Goal: Transaction & Acquisition: Purchase product/service

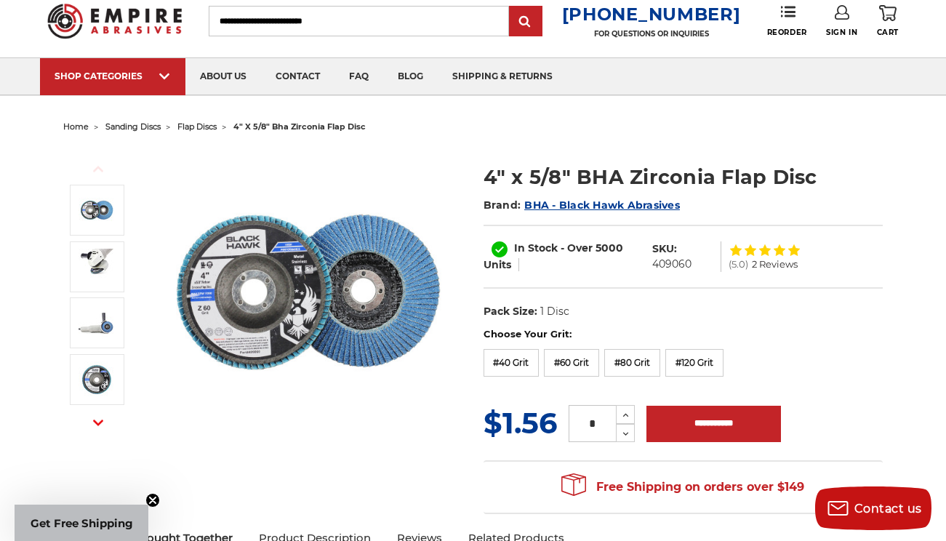
scroll to position [44, 0]
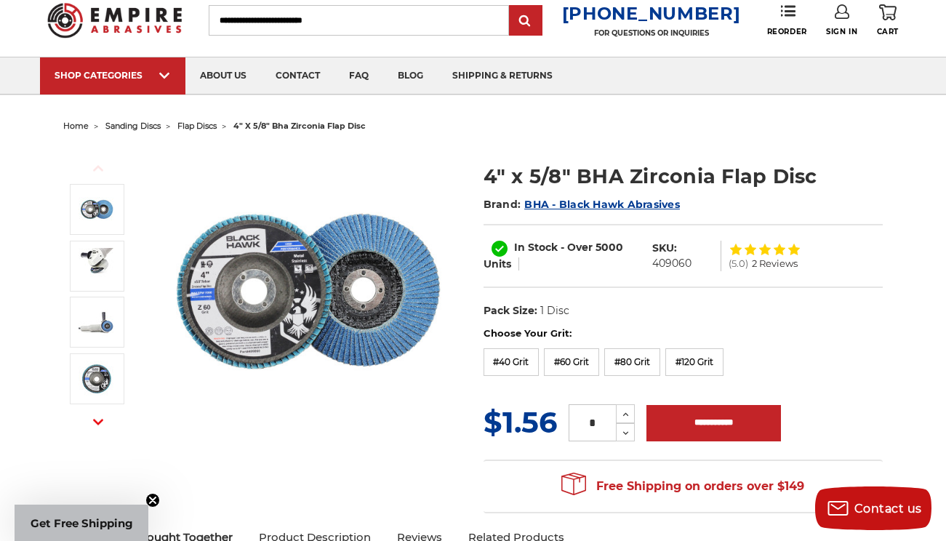
click at [311, 262] on img at bounding box center [307, 292] width 291 height 291
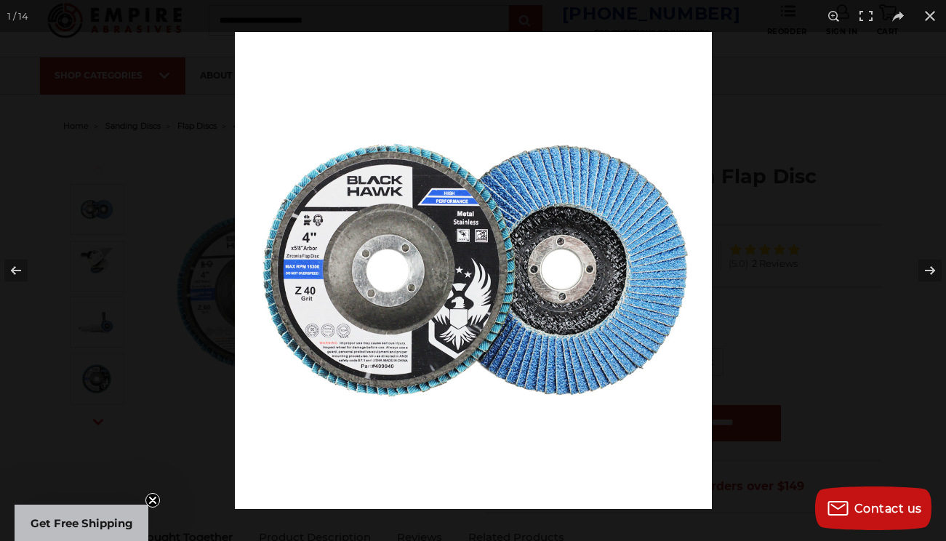
click at [522, 215] on img at bounding box center [473, 270] width 477 height 477
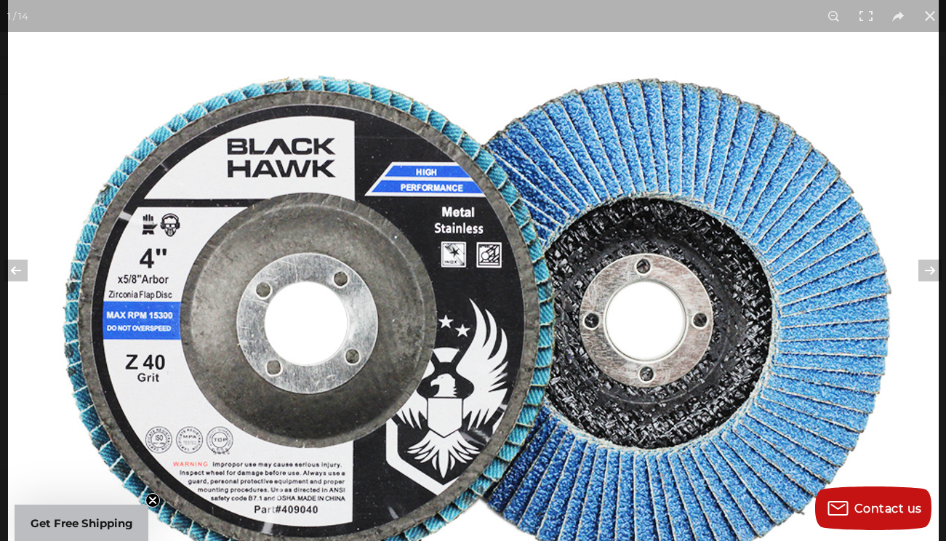
click at [522, 215] on img at bounding box center [473, 322] width 931 height 931
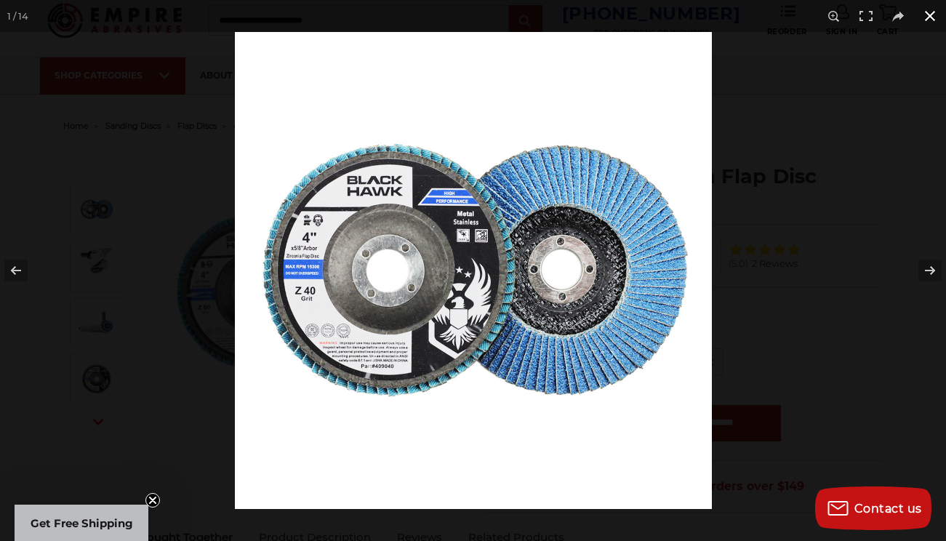
click at [928, 12] on button at bounding box center [930, 16] width 32 height 32
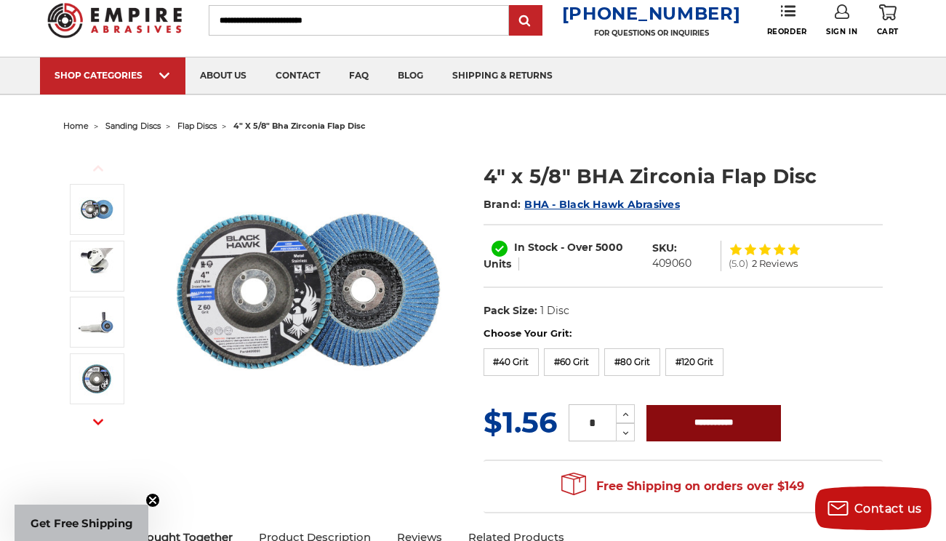
click at [723, 427] on input "**********" at bounding box center [714, 423] width 135 height 36
type input "**********"
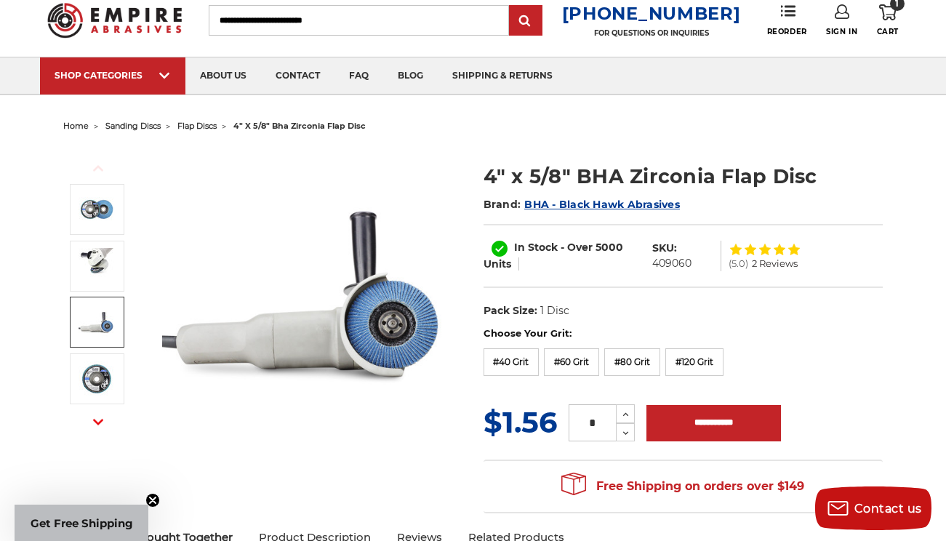
click at [206, 126] on span "flap discs" at bounding box center [197, 126] width 39 height 10
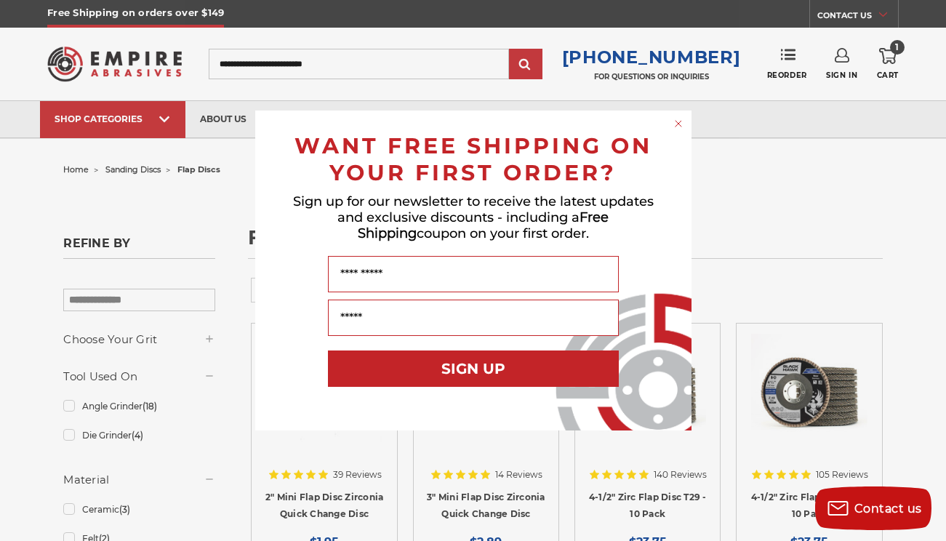
click at [679, 124] on circle "Close dialog" at bounding box center [678, 124] width 14 height 14
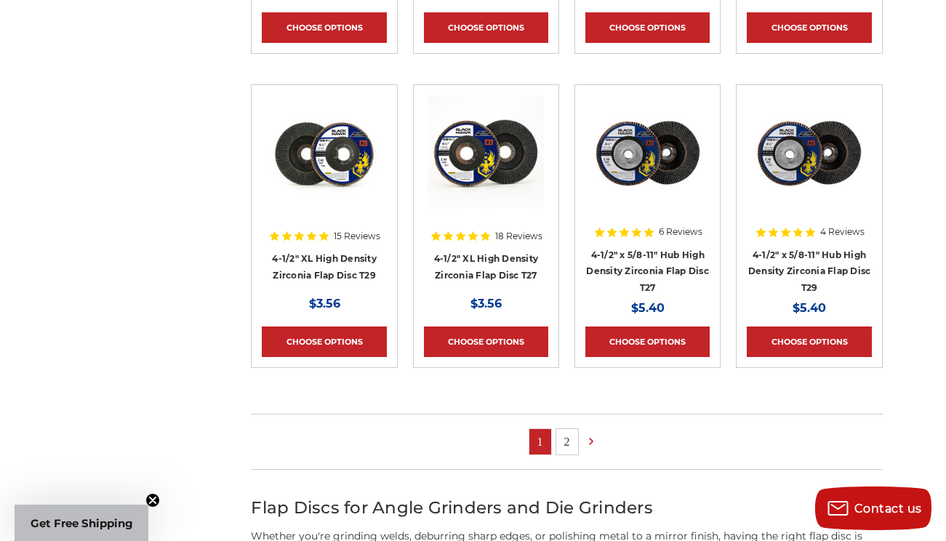
scroll to position [1029, 0]
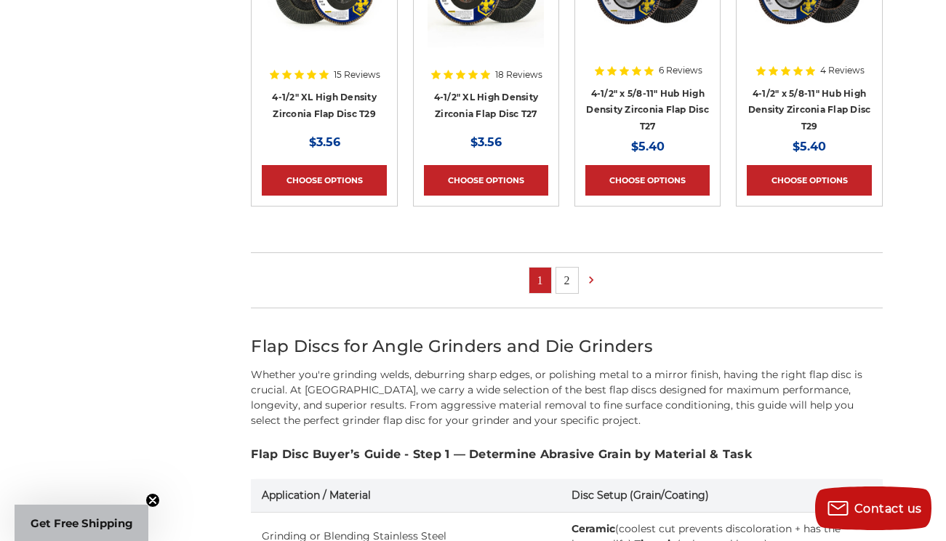
click at [567, 273] on link "2" at bounding box center [568, 280] width 22 height 25
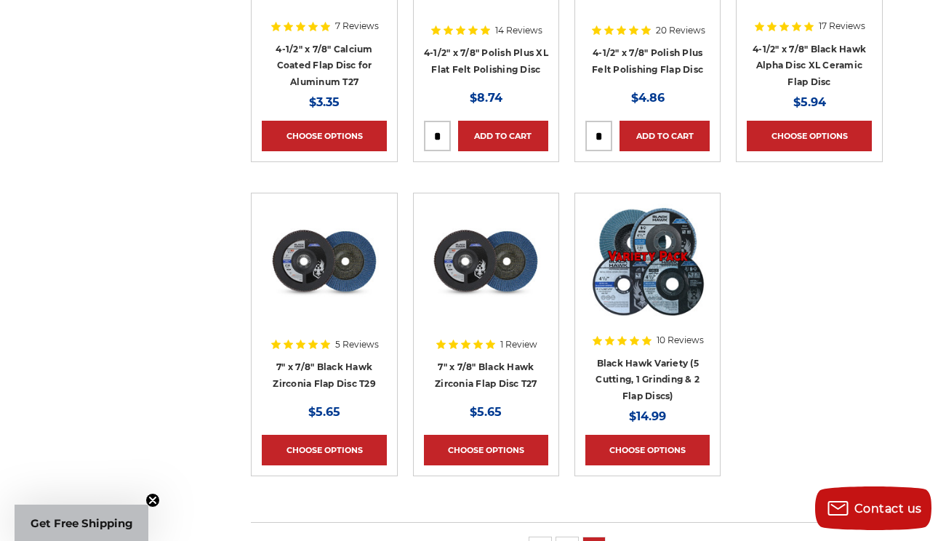
scroll to position [816, 0]
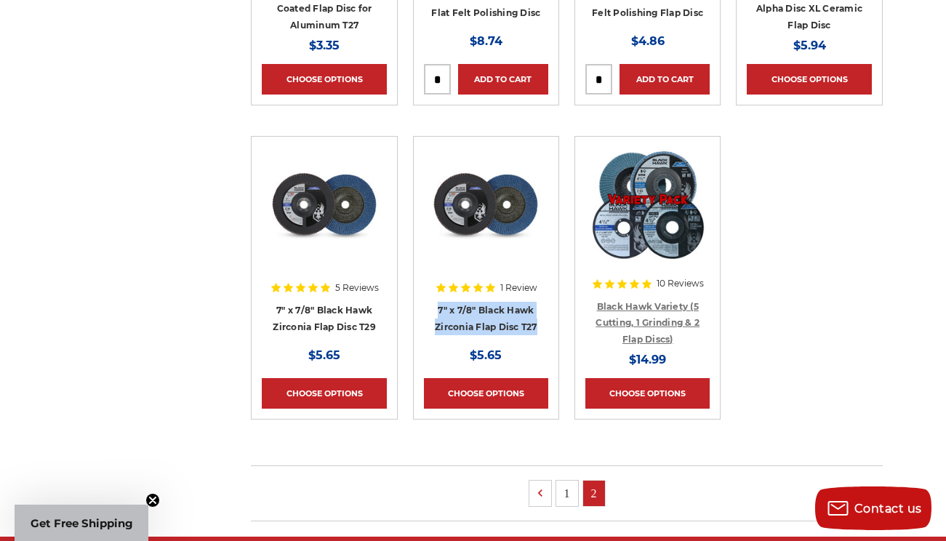
click at [637, 302] on link "Black Hawk Variety (5 Cutting, 1 Grinding & 2 Flap Discs)" at bounding box center [648, 323] width 104 height 44
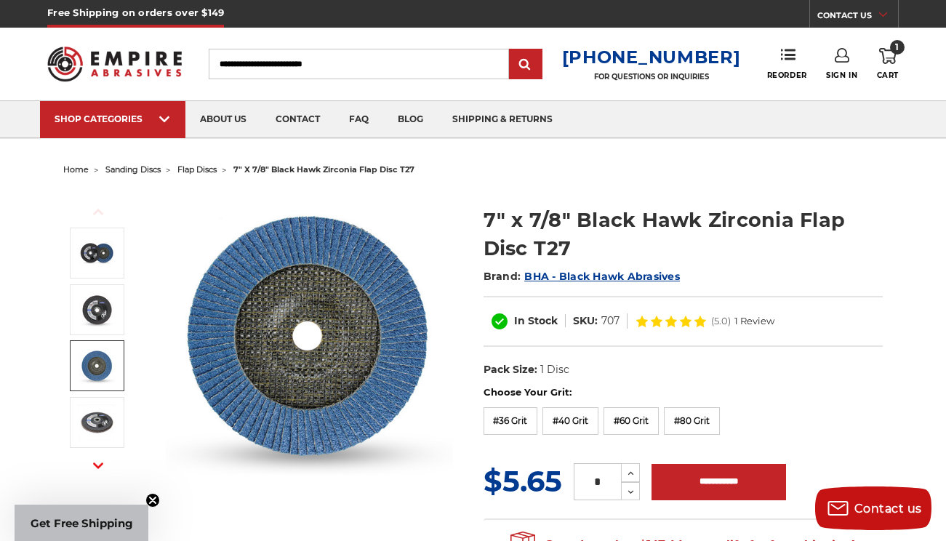
click at [104, 365] on img at bounding box center [97, 366] width 36 height 36
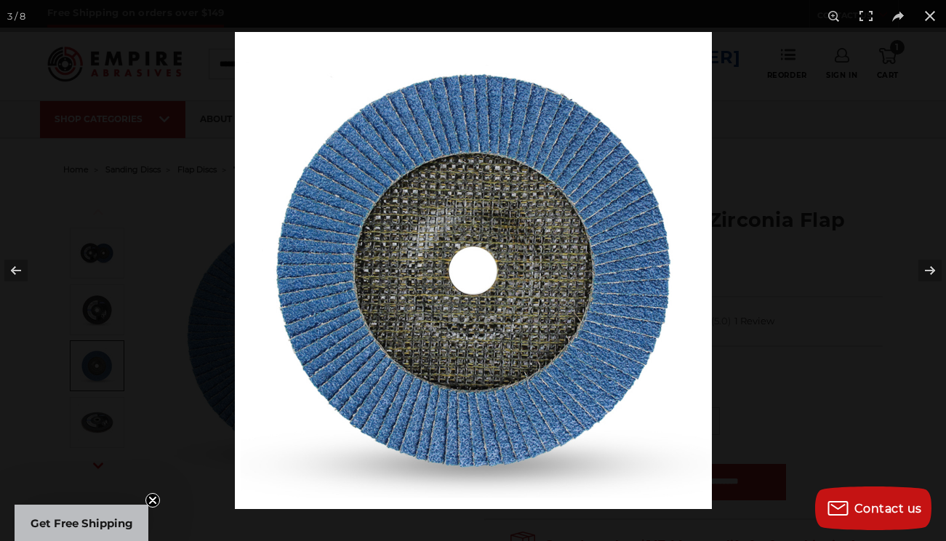
click at [161, 324] on div at bounding box center [473, 270] width 946 height 541
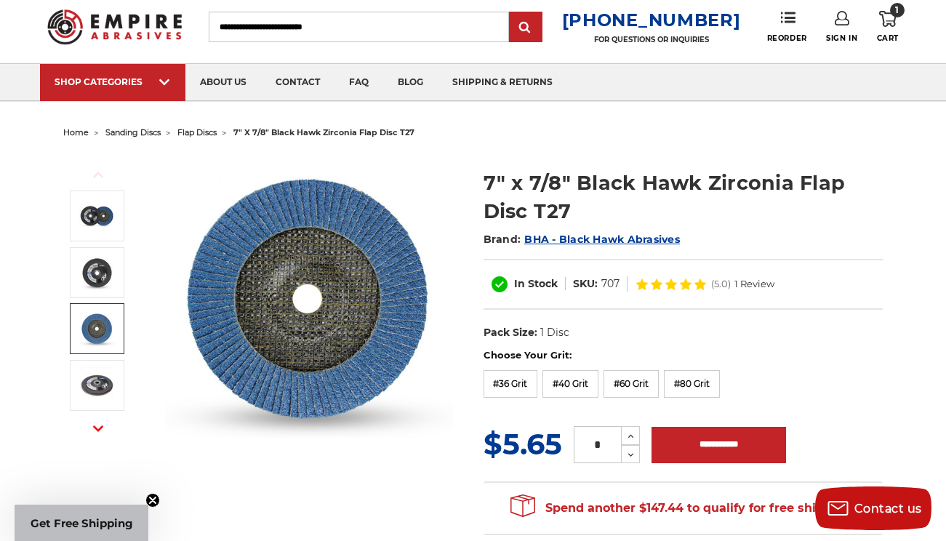
scroll to position [51, 0]
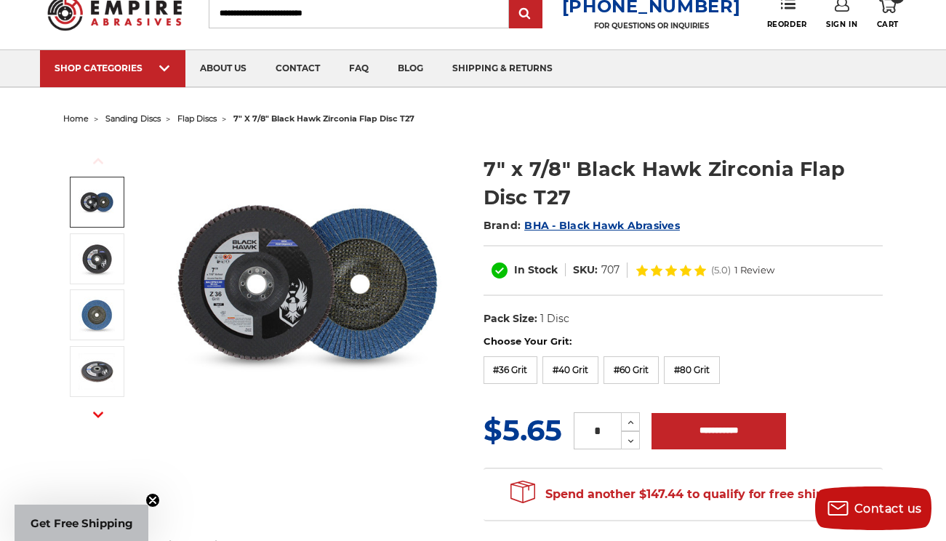
click at [105, 212] on img at bounding box center [97, 202] width 36 height 36
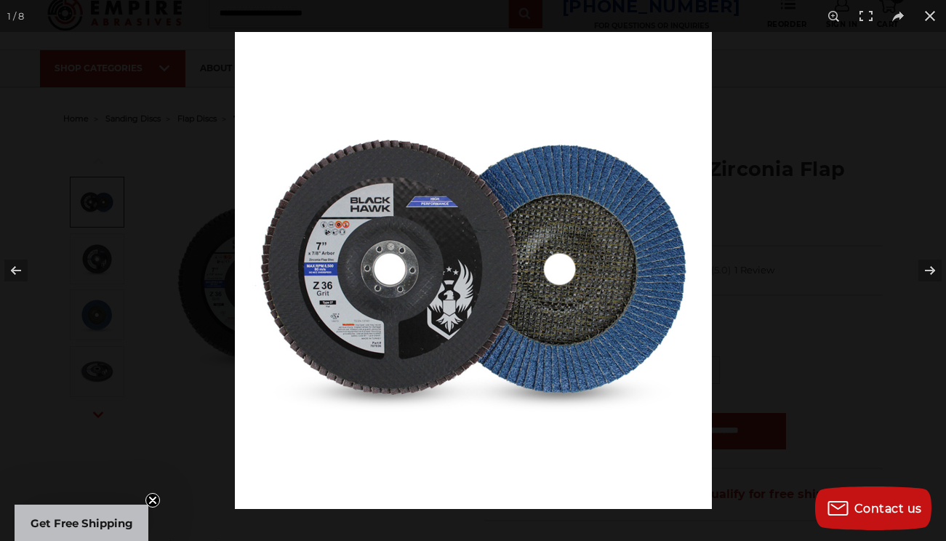
click at [122, 223] on div at bounding box center [473, 270] width 946 height 541
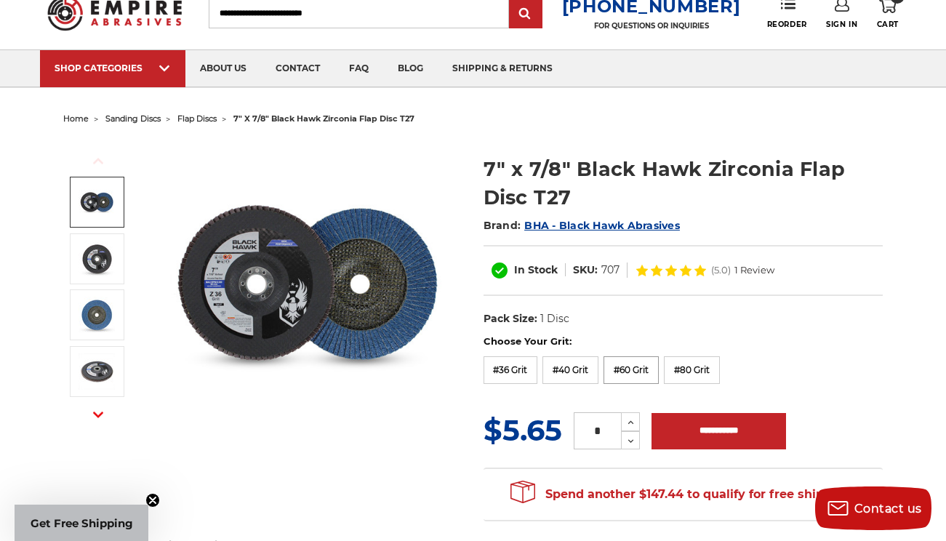
click at [646, 365] on label "#60 Grit" at bounding box center [631, 370] width 55 height 28
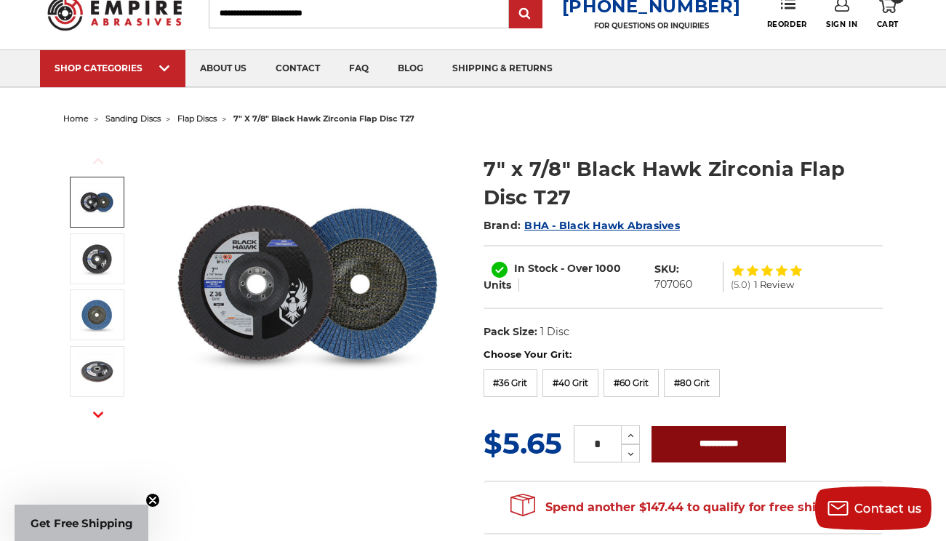
click at [717, 437] on input "**********" at bounding box center [719, 444] width 135 height 36
type input "**********"
click at [407, 303] on div "View Cart No Continue Shopping" at bounding box center [473, 294] width 132 height 20
click at [890, 28] on span "Cart" at bounding box center [888, 24] width 22 height 9
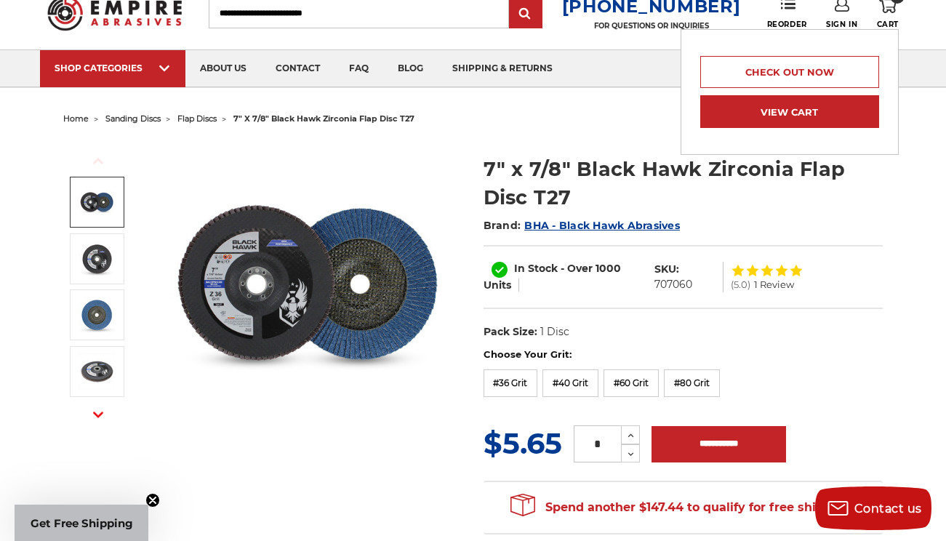
click at [767, 101] on link "View Cart" at bounding box center [790, 111] width 179 height 33
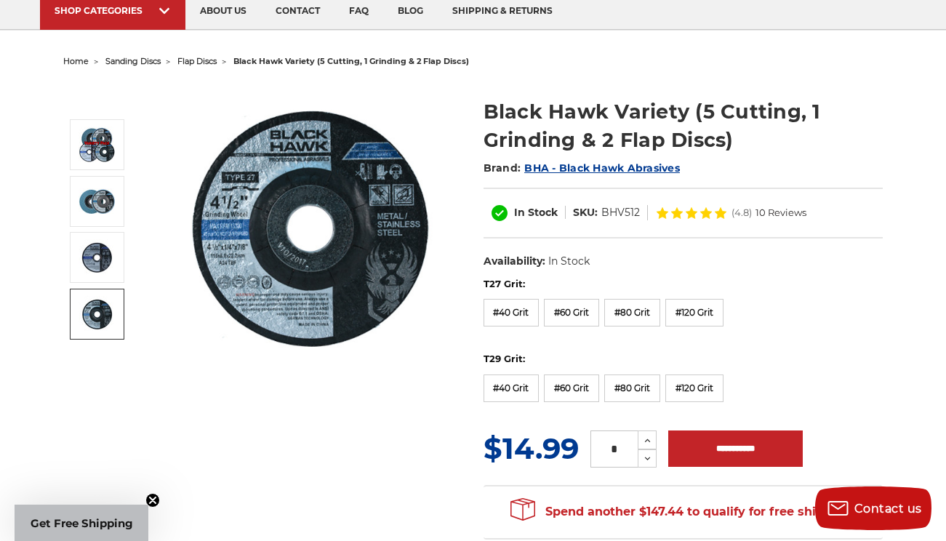
scroll to position [109, 0]
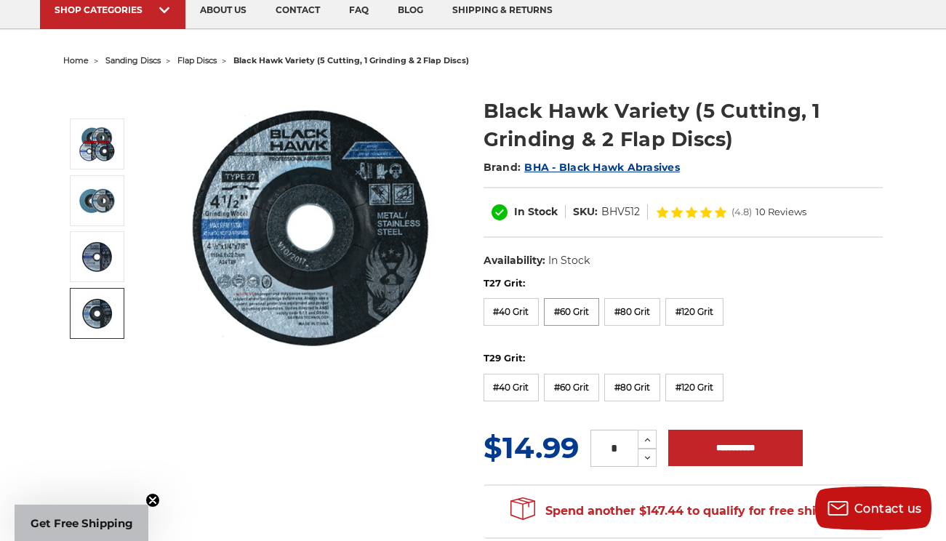
click at [570, 314] on label "#60 Grit" at bounding box center [571, 312] width 55 height 28
click at [630, 396] on label "#80 Grit" at bounding box center [633, 388] width 56 height 28
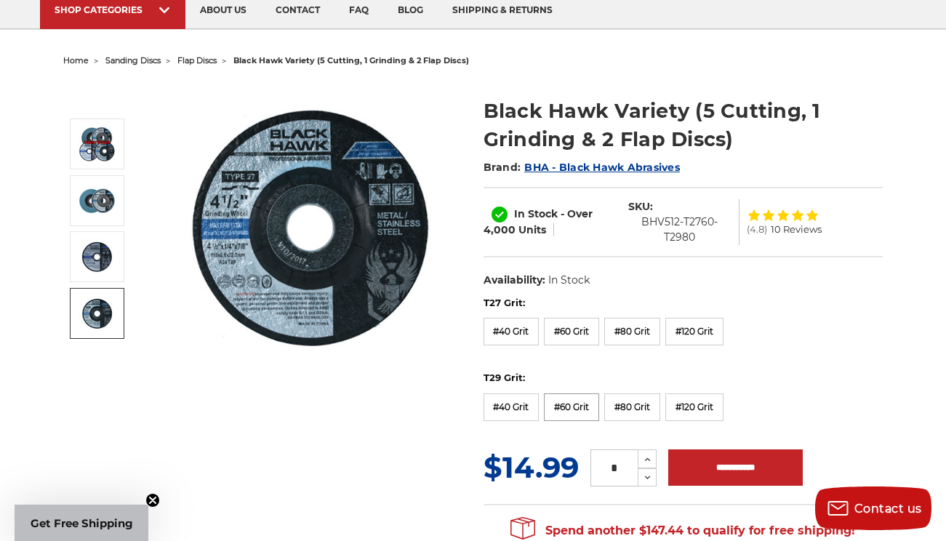
click at [581, 404] on label "#60 Grit" at bounding box center [571, 408] width 55 height 28
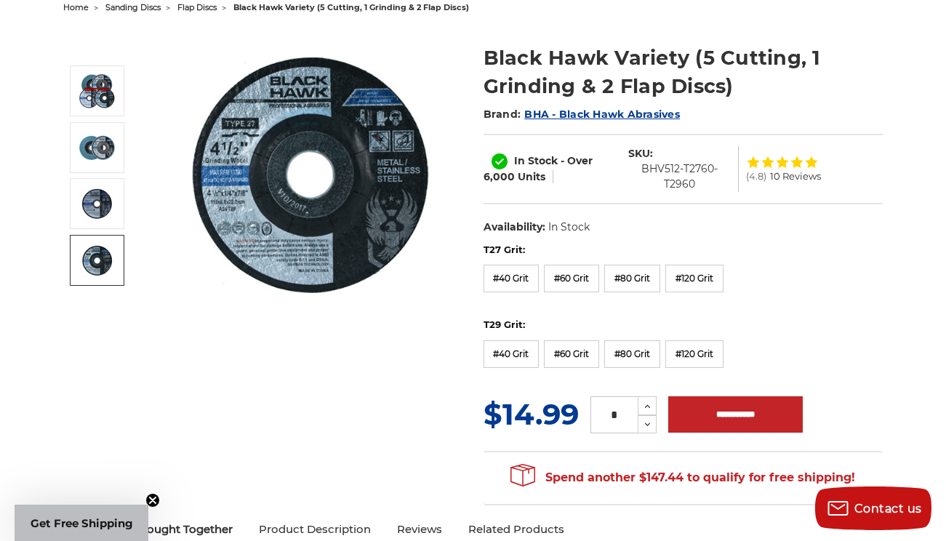
scroll to position [163, 0]
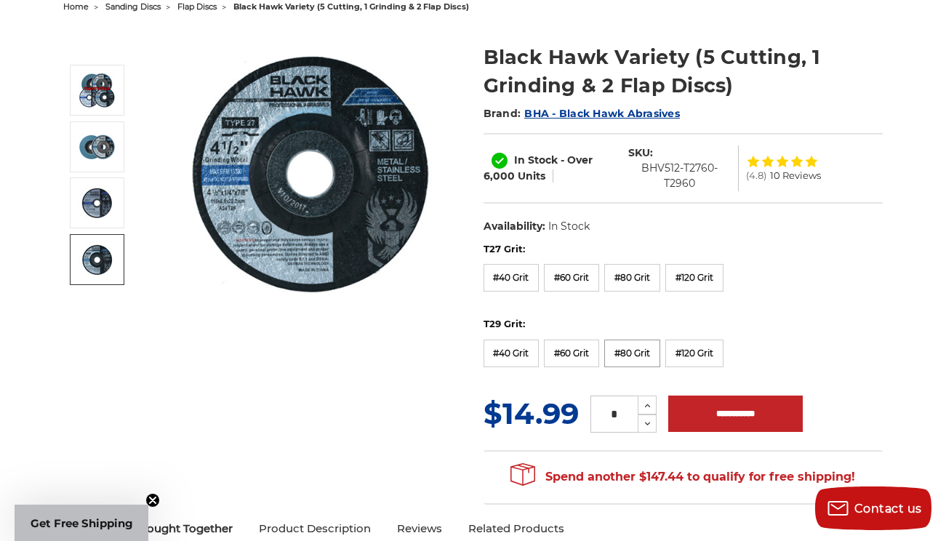
click at [639, 348] on label "#80 Grit" at bounding box center [633, 354] width 56 height 28
click at [758, 404] on input "**********" at bounding box center [736, 414] width 135 height 36
type input "**********"
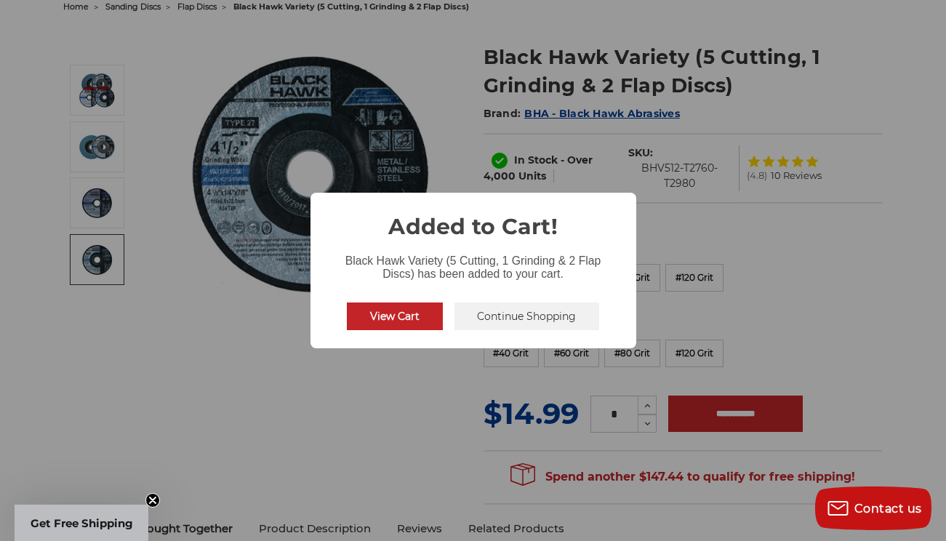
click at [484, 319] on button "Continue Shopping" at bounding box center [528, 317] width 146 height 28
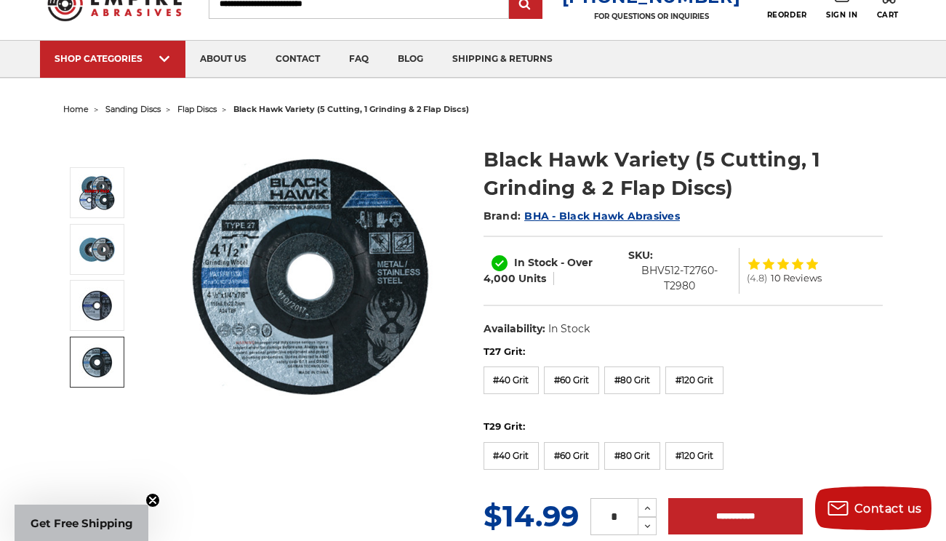
scroll to position [0, 0]
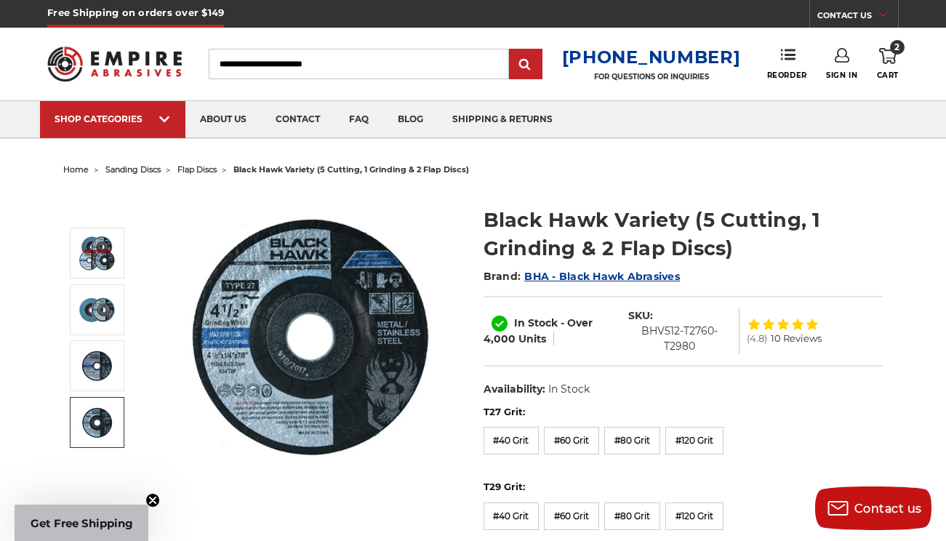
click at [402, 60] on input "Search" at bounding box center [359, 64] width 300 height 31
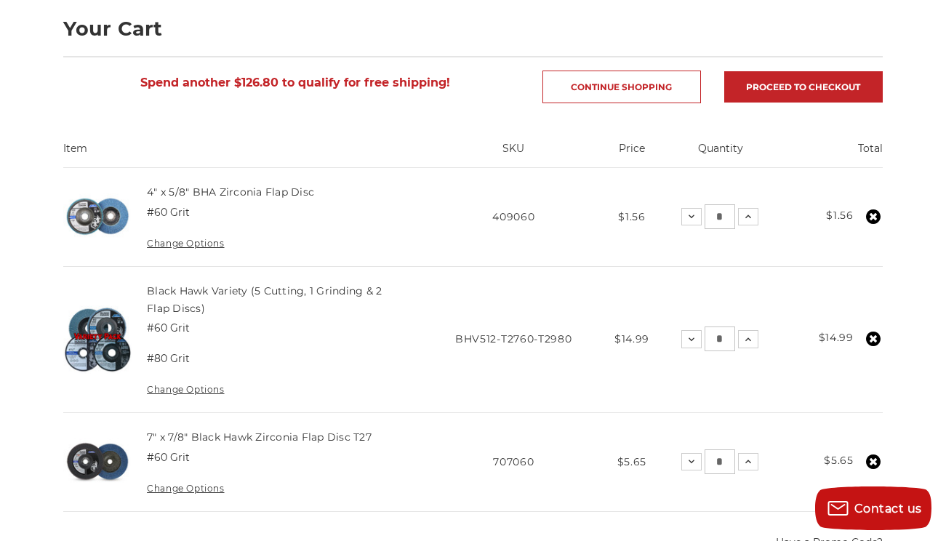
scroll to position [309, 0]
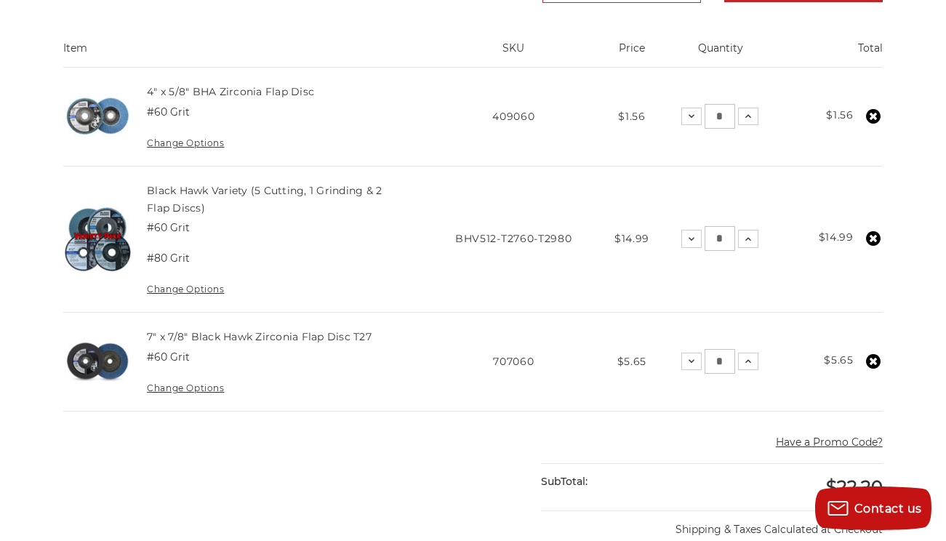
click at [196, 291] on link "Change Options" at bounding box center [185, 289] width 77 height 11
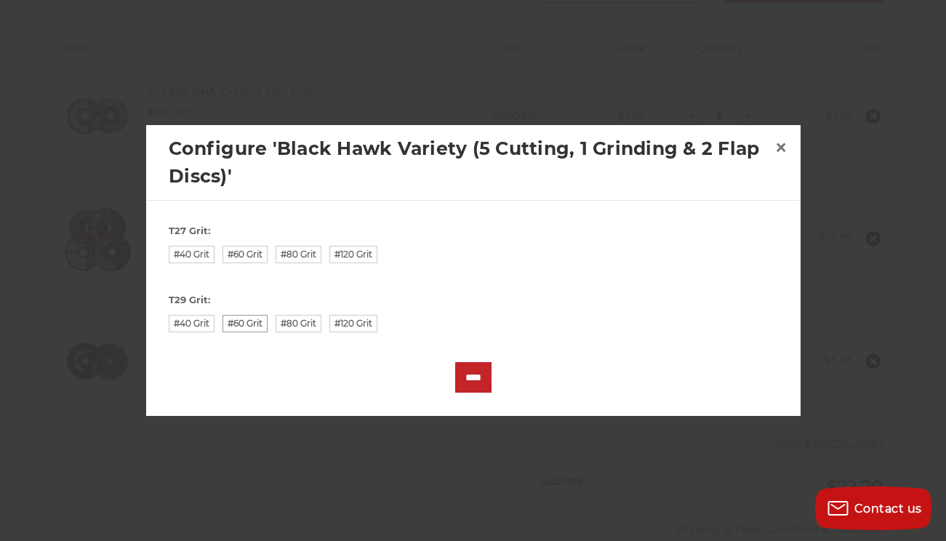
click at [231, 330] on label "#60 Grit" at bounding box center [245, 323] width 45 height 17
click at [476, 381] on input "****" at bounding box center [473, 377] width 36 height 31
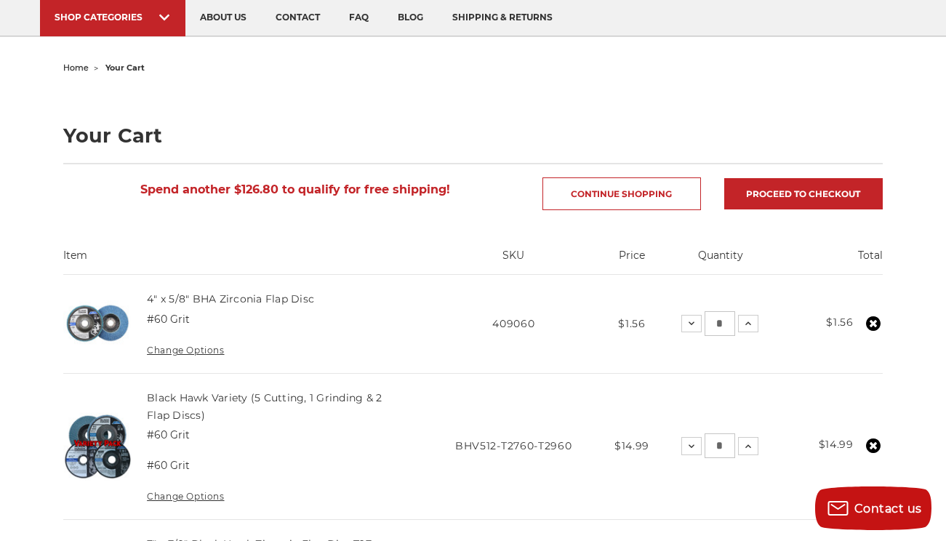
scroll to position [188, 0]
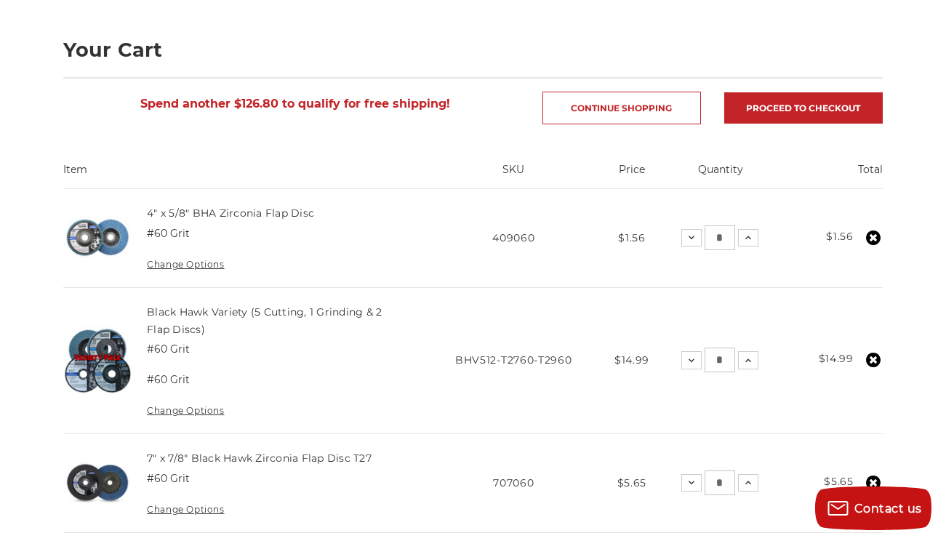
click at [202, 262] on link "Change Options" at bounding box center [185, 264] width 77 height 11
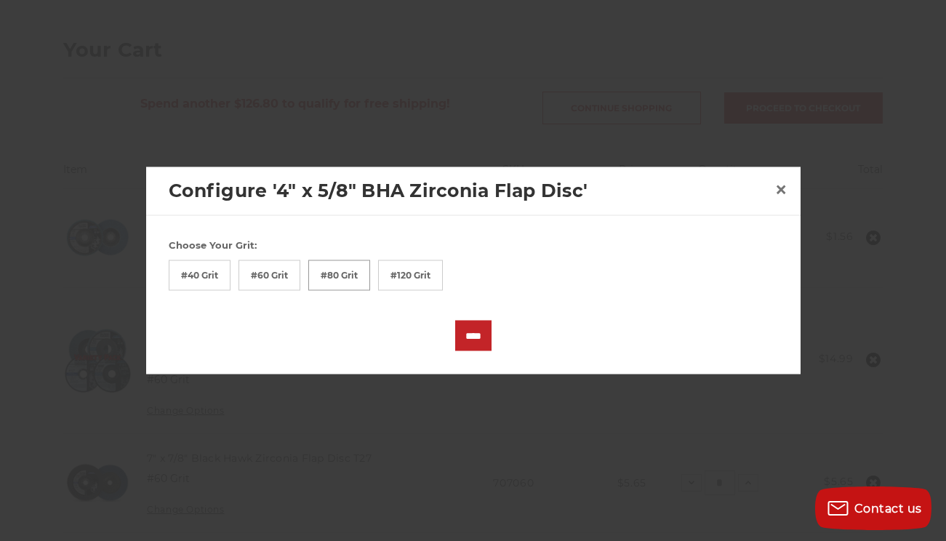
click at [351, 275] on label "#80 Grit" at bounding box center [339, 275] width 62 height 31
click at [466, 332] on input "****" at bounding box center [473, 336] width 36 height 31
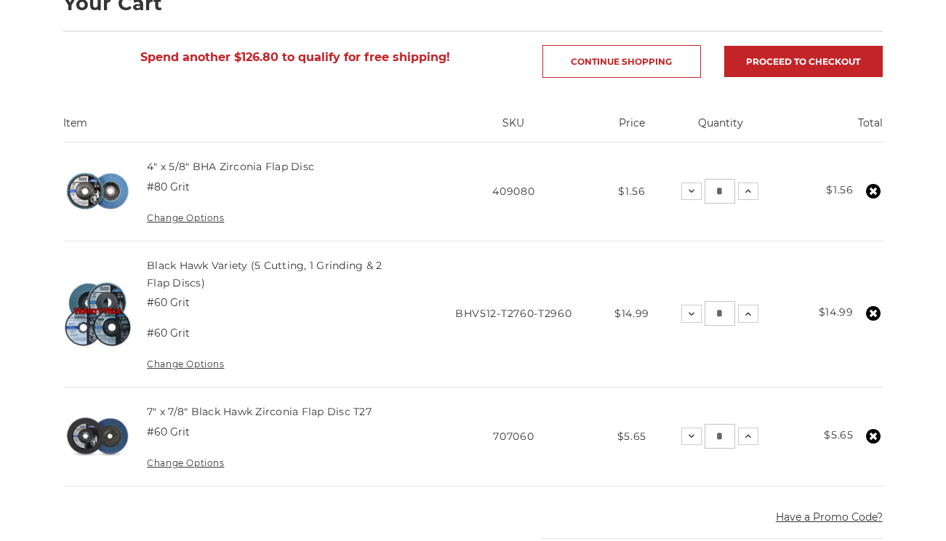
scroll to position [332, 0]
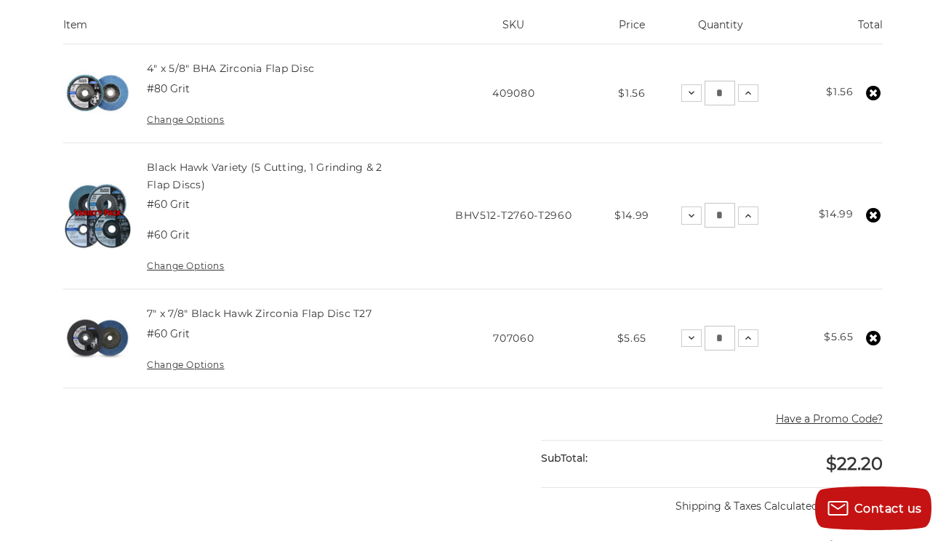
click at [871, 336] on use at bounding box center [873, 338] width 15 height 15
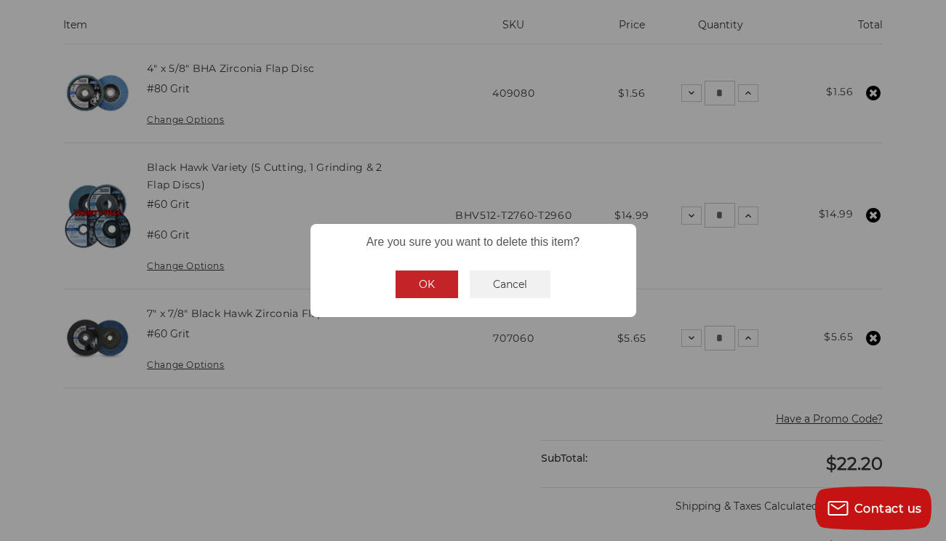
click at [430, 282] on button "OK" at bounding box center [427, 285] width 63 height 28
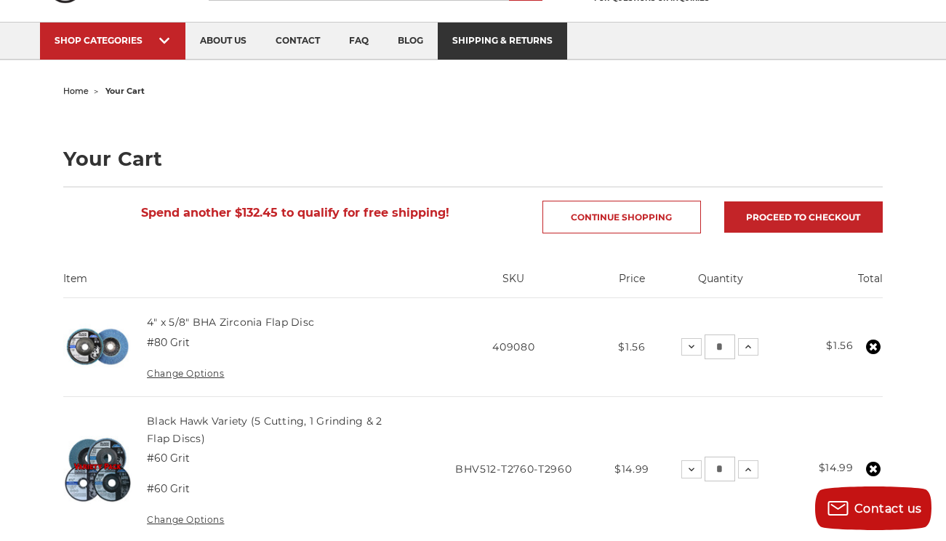
scroll to position [234, 0]
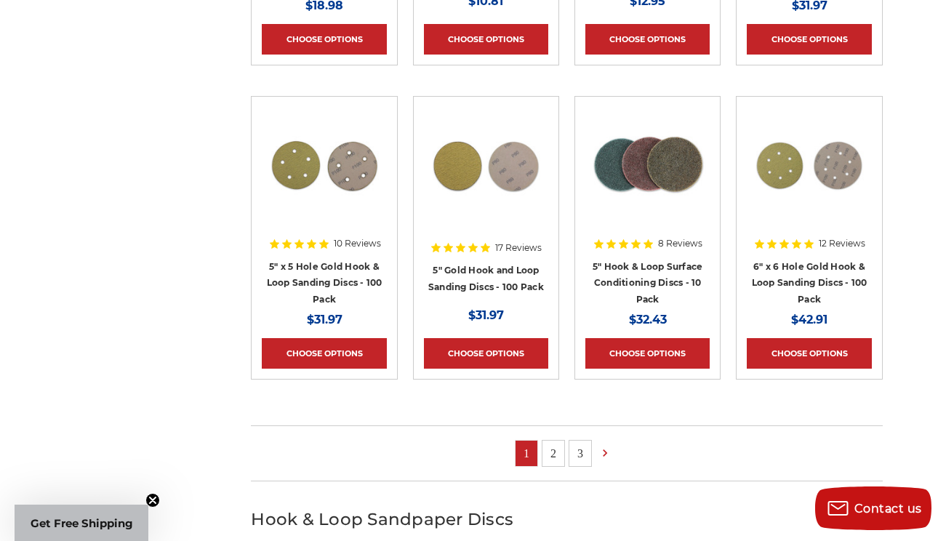
scroll to position [863, 0]
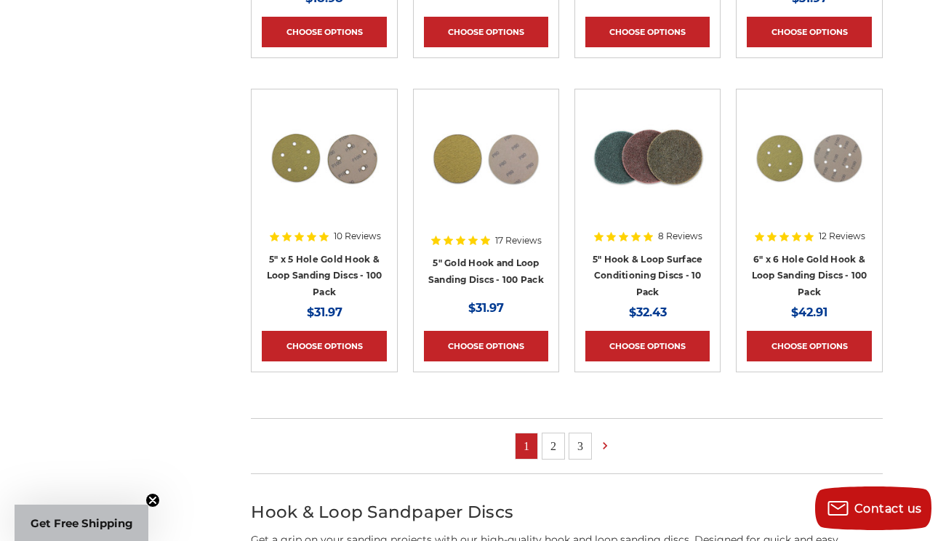
click at [553, 437] on link "2" at bounding box center [554, 446] width 22 height 25
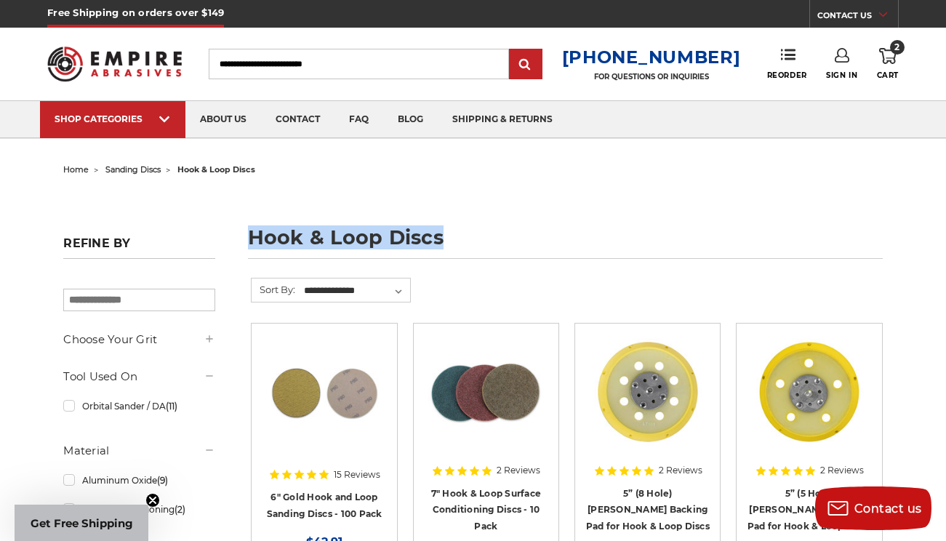
drag, startPoint x: 455, startPoint y: 243, endPoint x: 248, endPoint y: 230, distance: 207.0
click at [248, 230] on h1 "hook & loop discs" at bounding box center [565, 243] width 635 height 31
copy h1 "hook & loop discs"
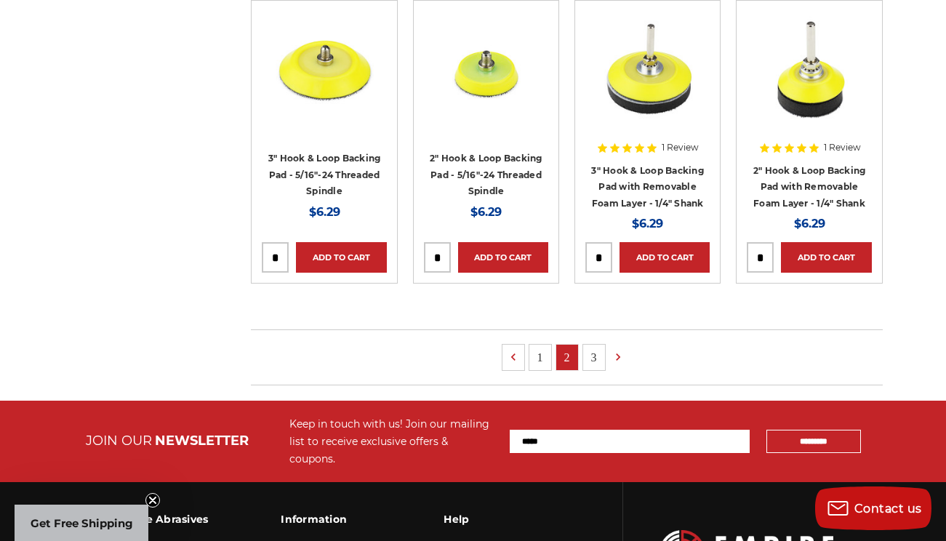
scroll to position [1111, 0]
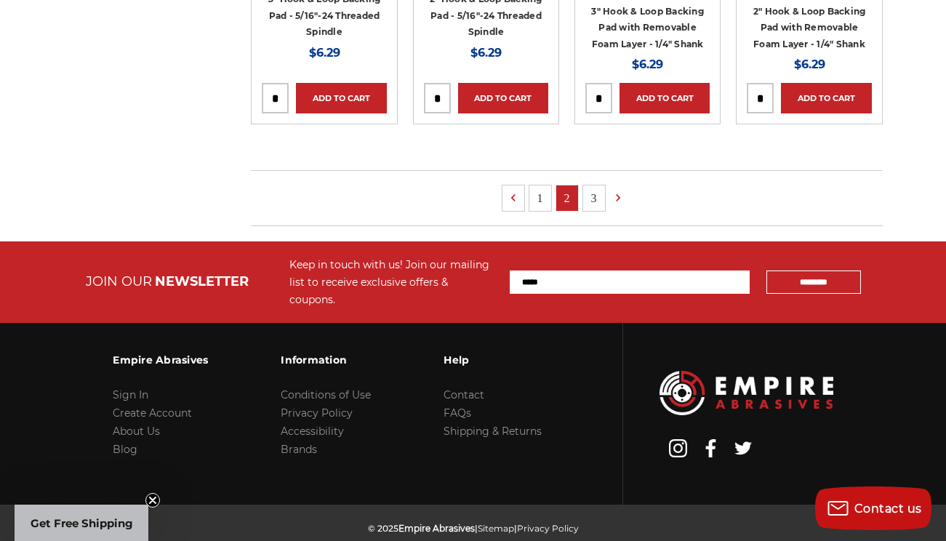
click at [537, 196] on link "1" at bounding box center [541, 198] width 22 height 25
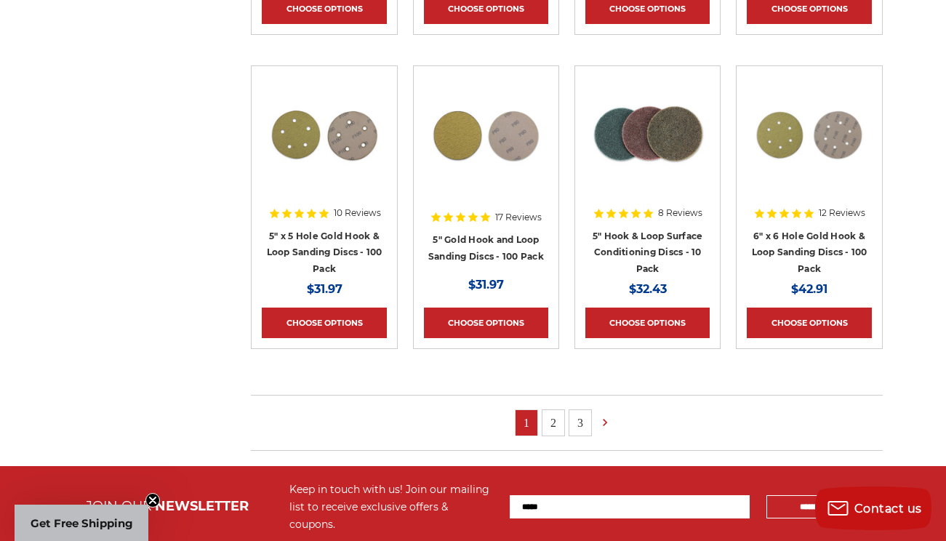
scroll to position [891, 0]
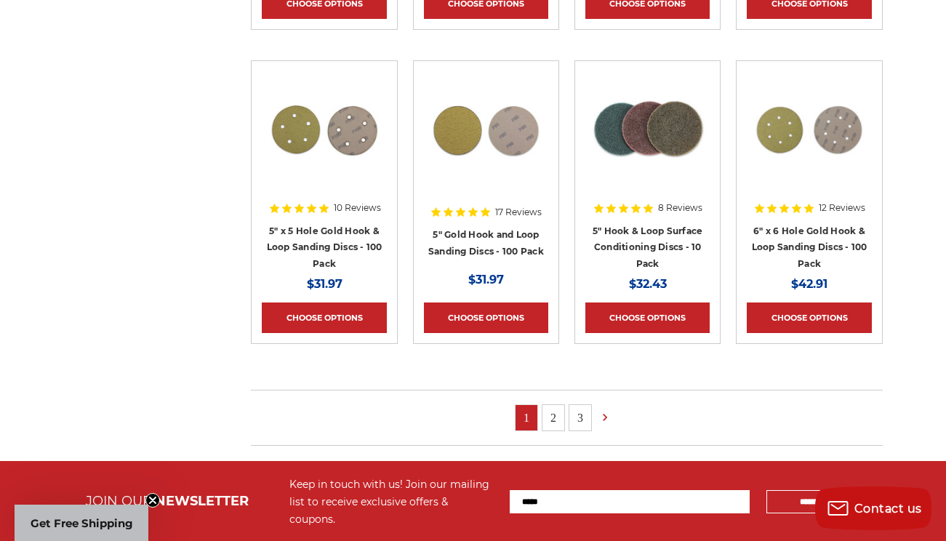
click at [577, 407] on link "3" at bounding box center [581, 417] width 22 height 25
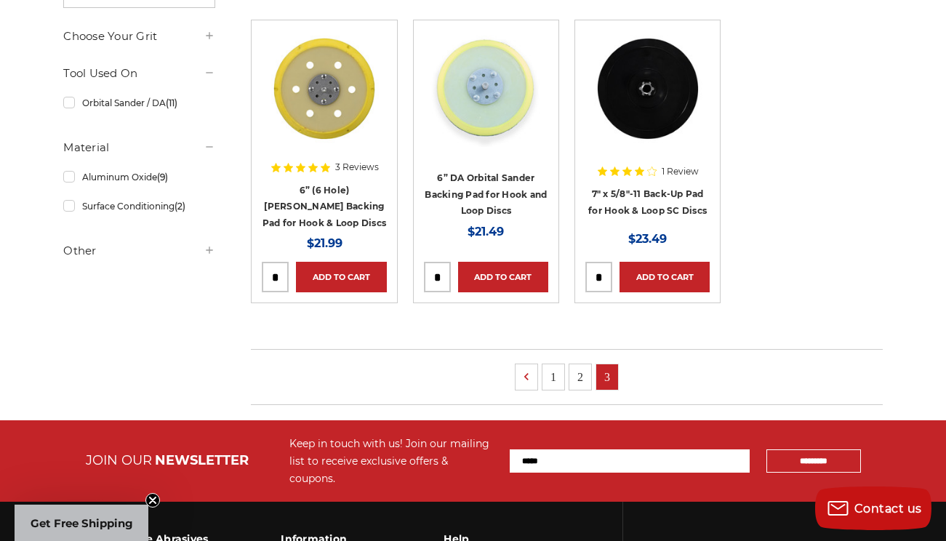
scroll to position [508, 0]
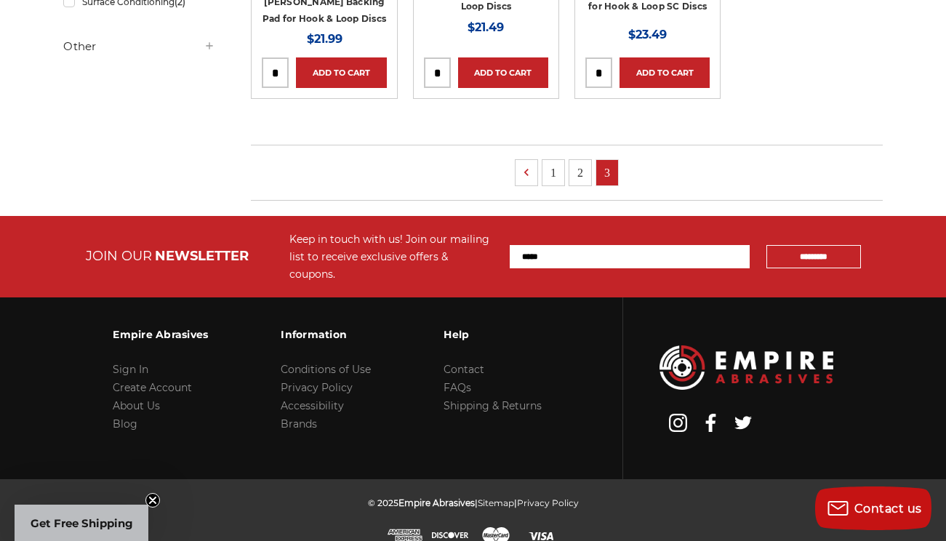
click at [552, 170] on link "1" at bounding box center [554, 172] width 22 height 25
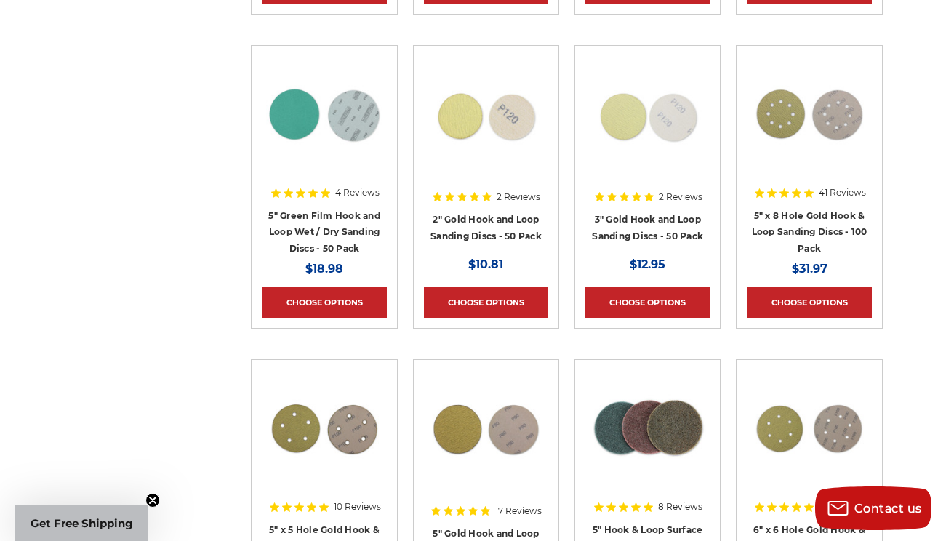
scroll to position [836, 0]
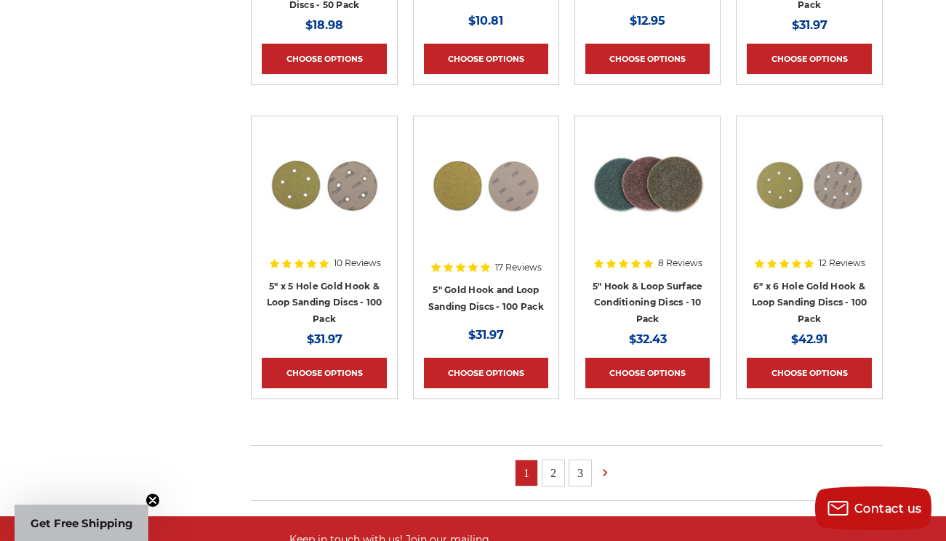
click at [631, 207] on img at bounding box center [648, 185] width 116 height 116
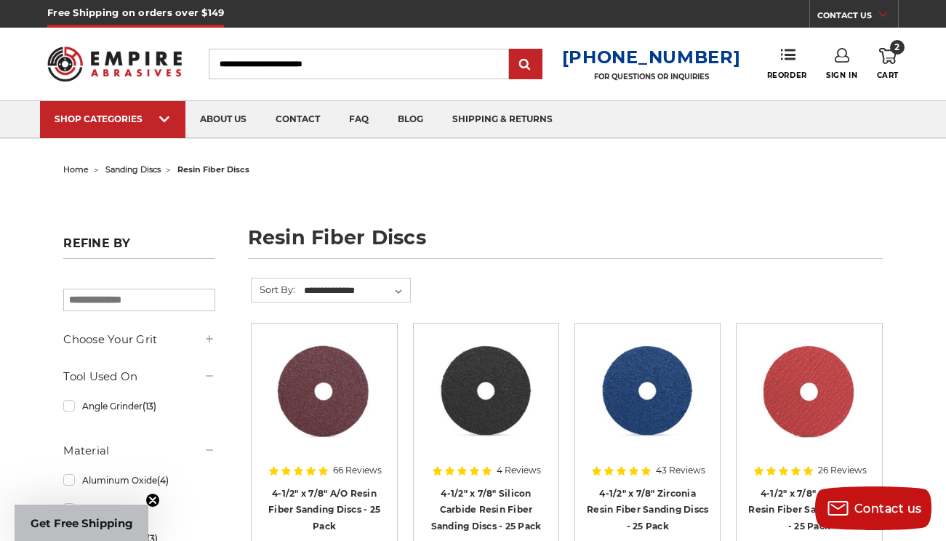
click at [882, 59] on icon at bounding box center [888, 56] width 17 height 16
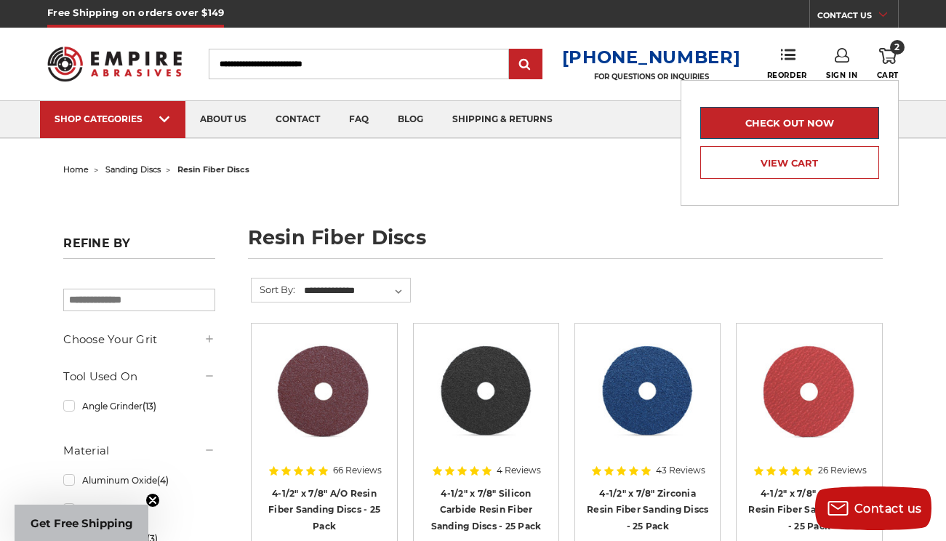
click at [805, 132] on link "Check out now" at bounding box center [790, 123] width 179 height 32
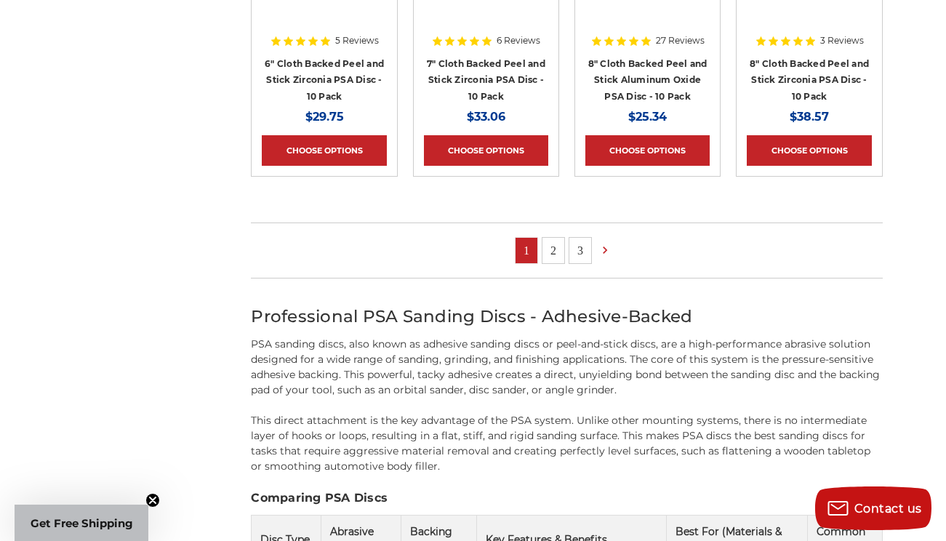
scroll to position [1136, 0]
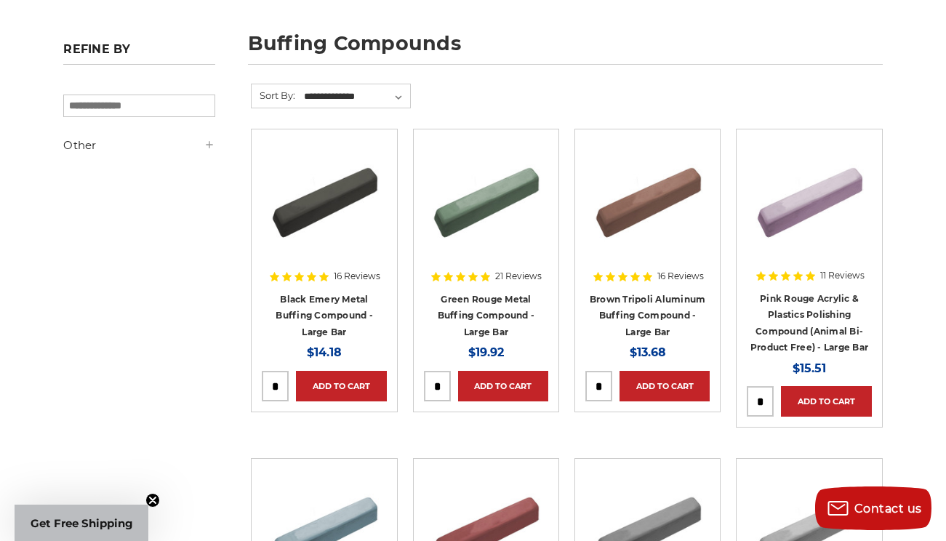
scroll to position [326, 0]
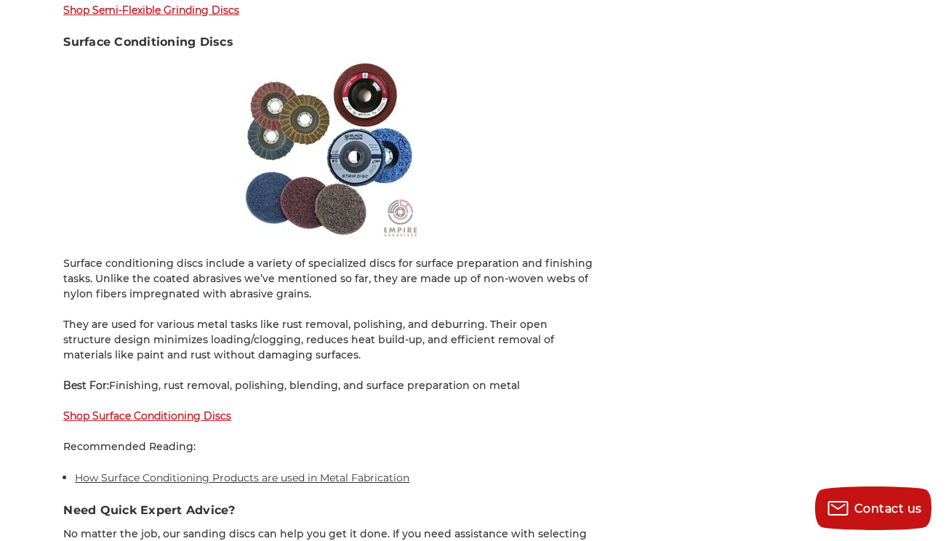
scroll to position [3931, 0]
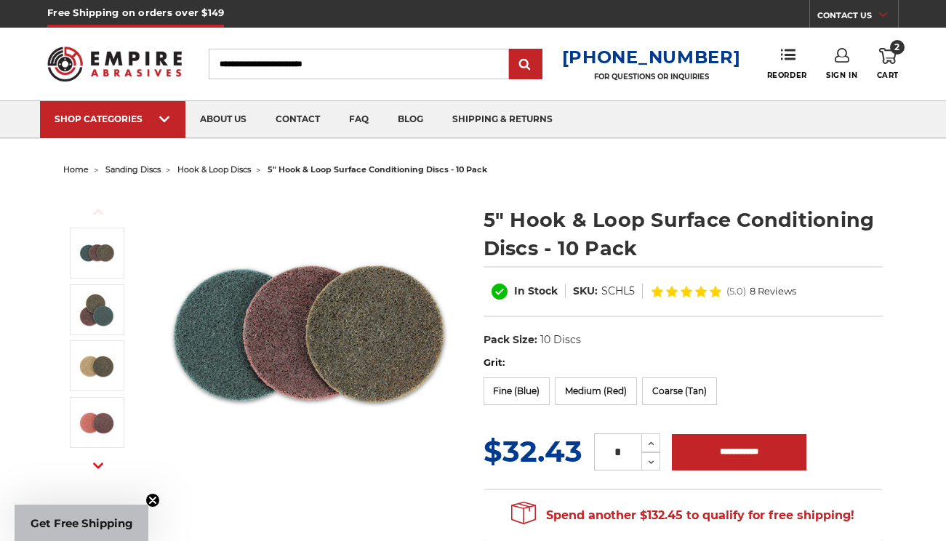
scroll to position [49, 0]
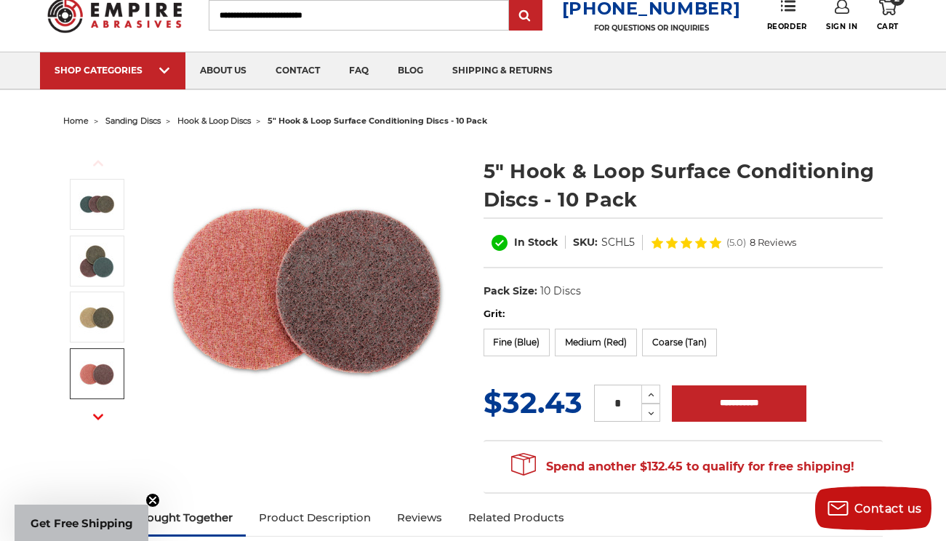
click at [99, 418] on use "button" at bounding box center [98, 417] width 10 height 6
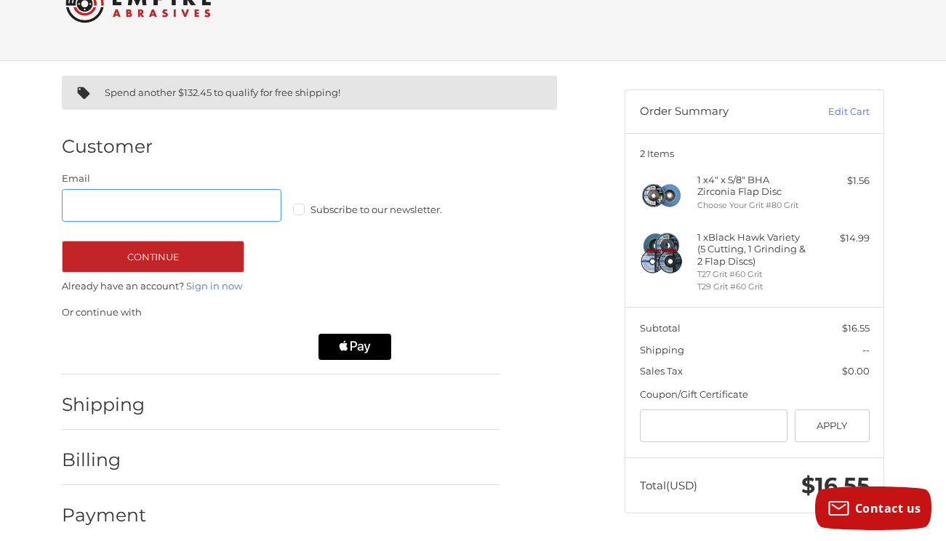
scroll to position [54, 0]
